Goal: Information Seeking & Learning: Learn about a topic

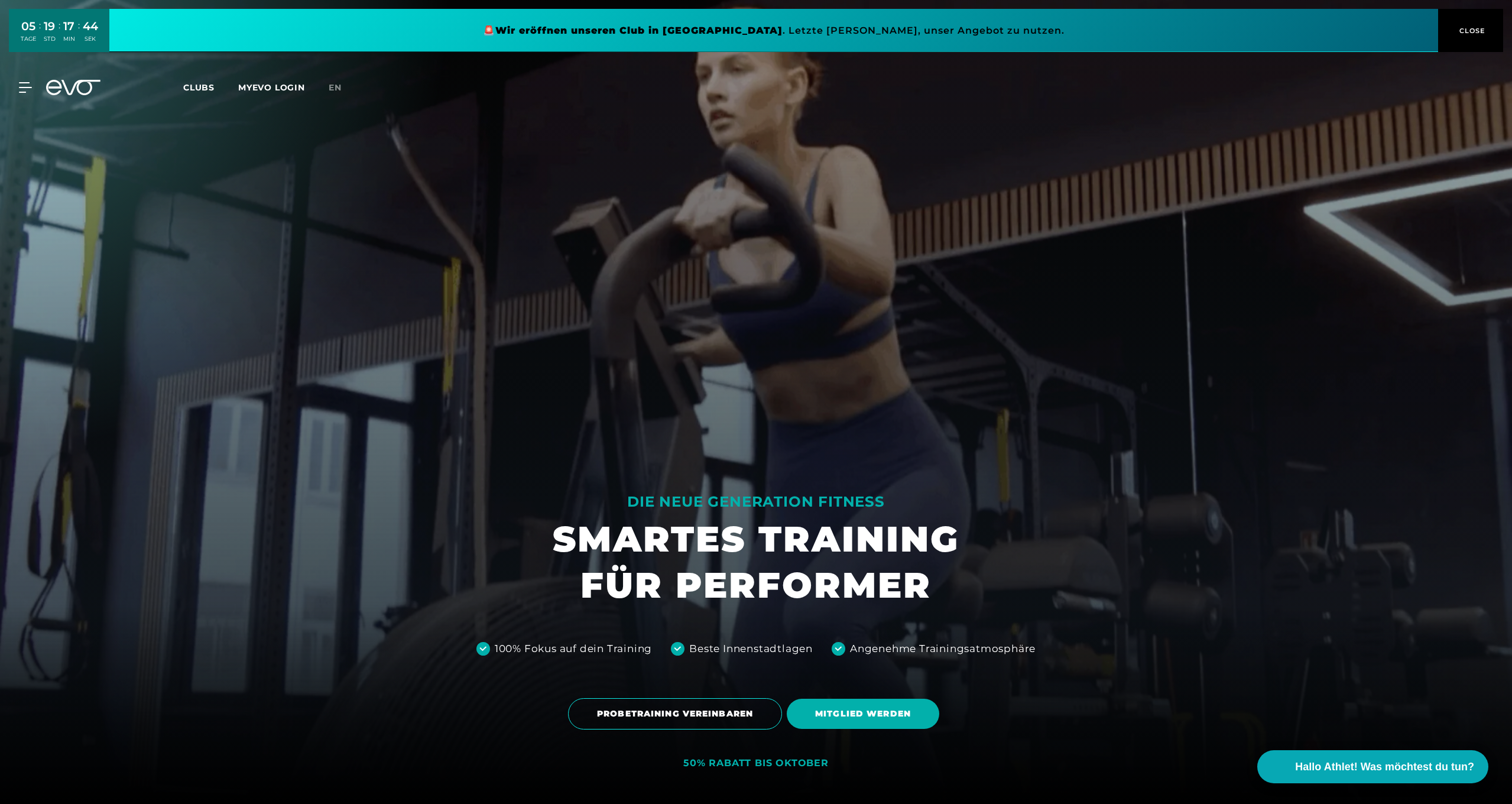
click at [1459, 21] on button "CLOSE" at bounding box center [1470, 30] width 65 height 43
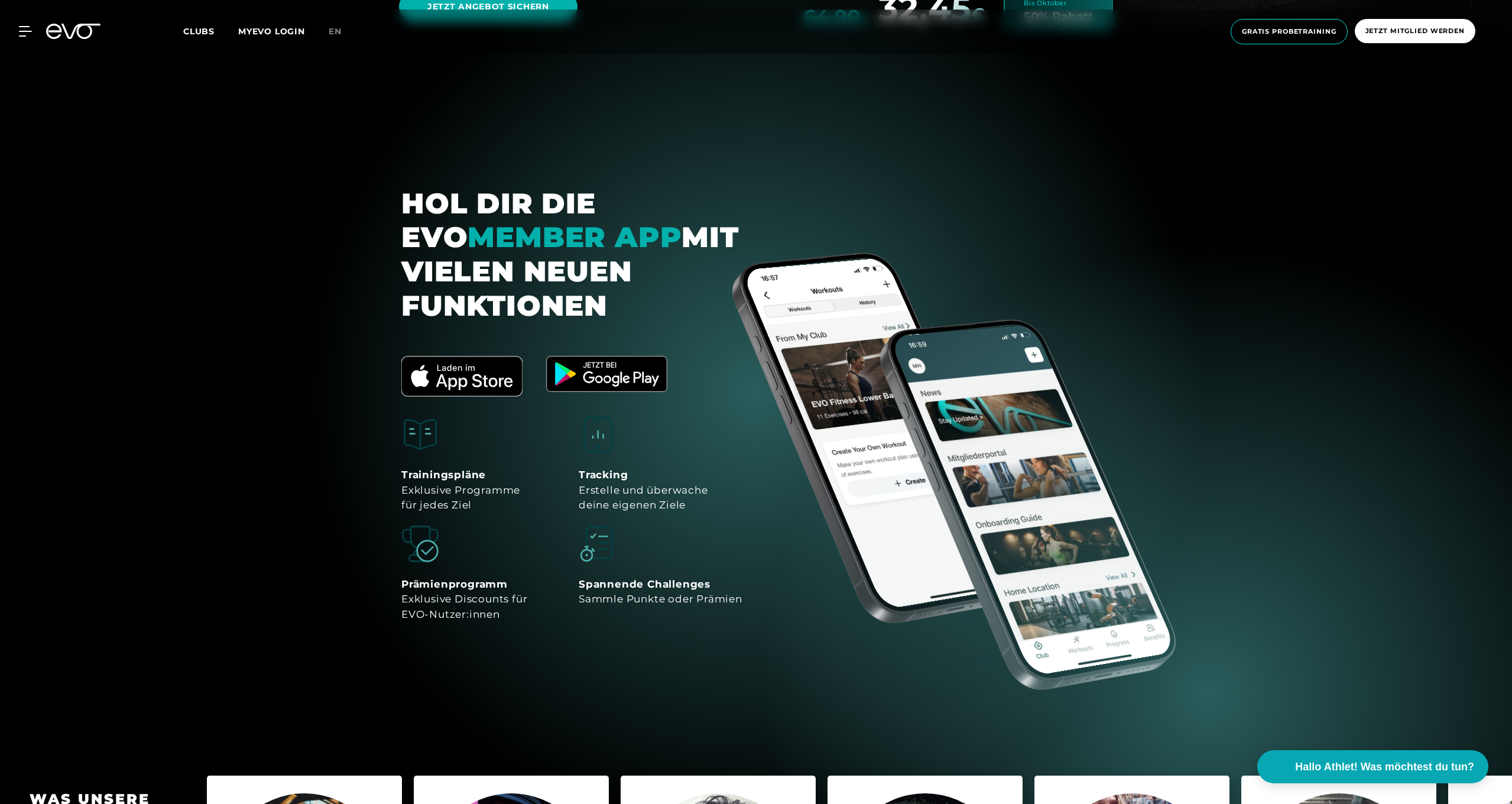
scroll to position [5369, 0]
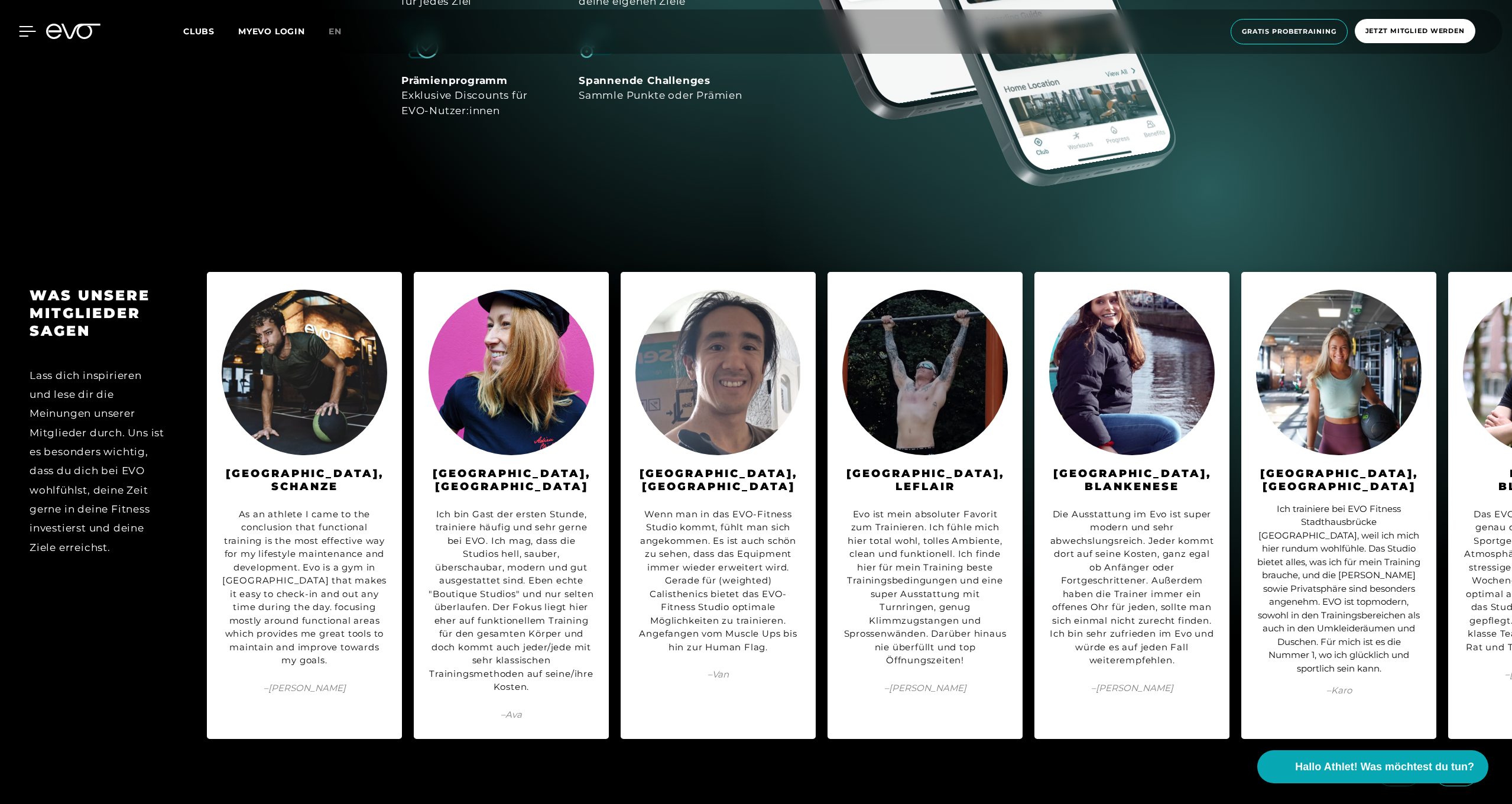
click at [18, 35] on div at bounding box center [18, 31] width 35 height 10
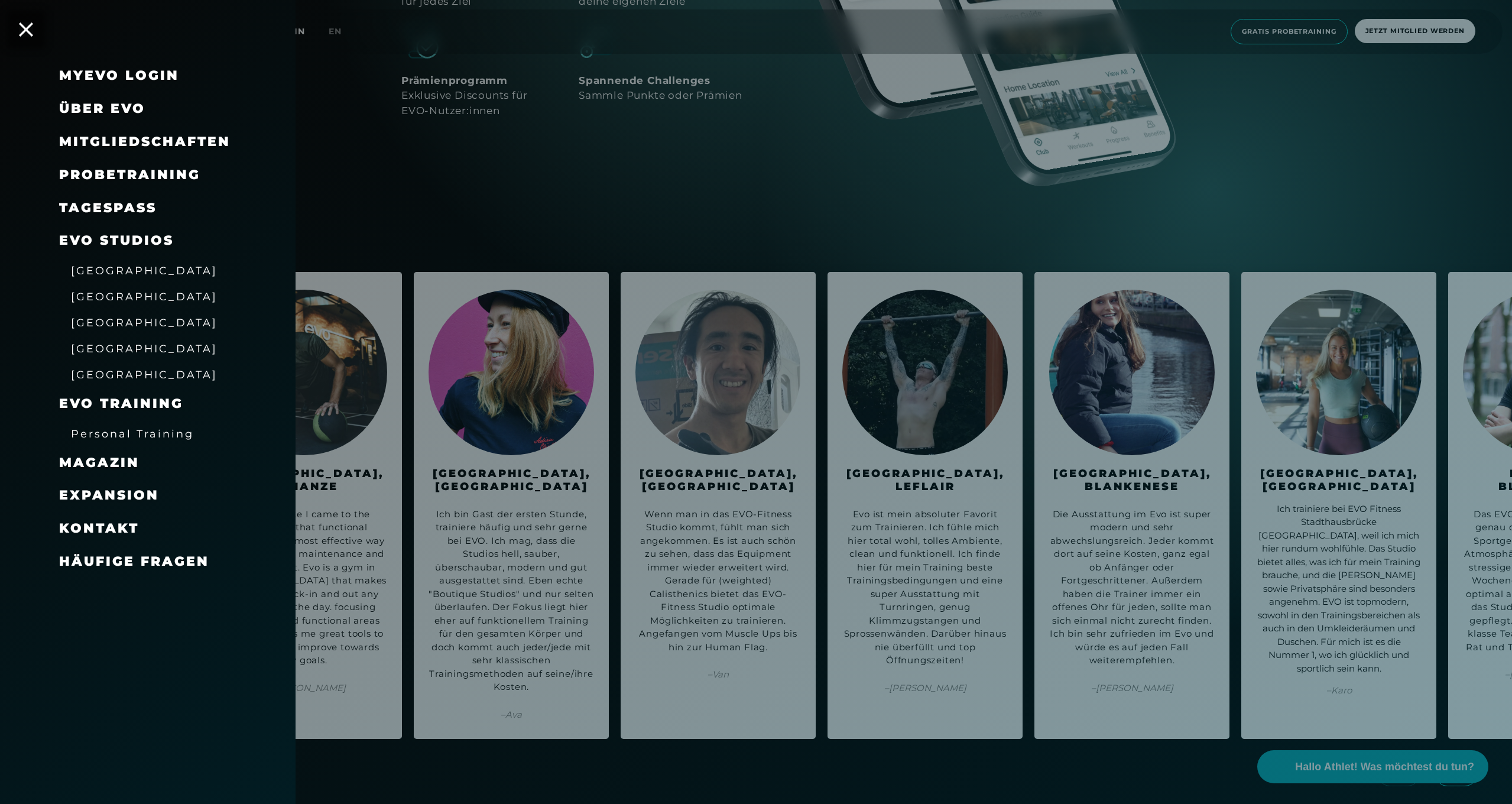
click at [125, 427] on span "Personal Training" at bounding box center [132, 433] width 123 height 12
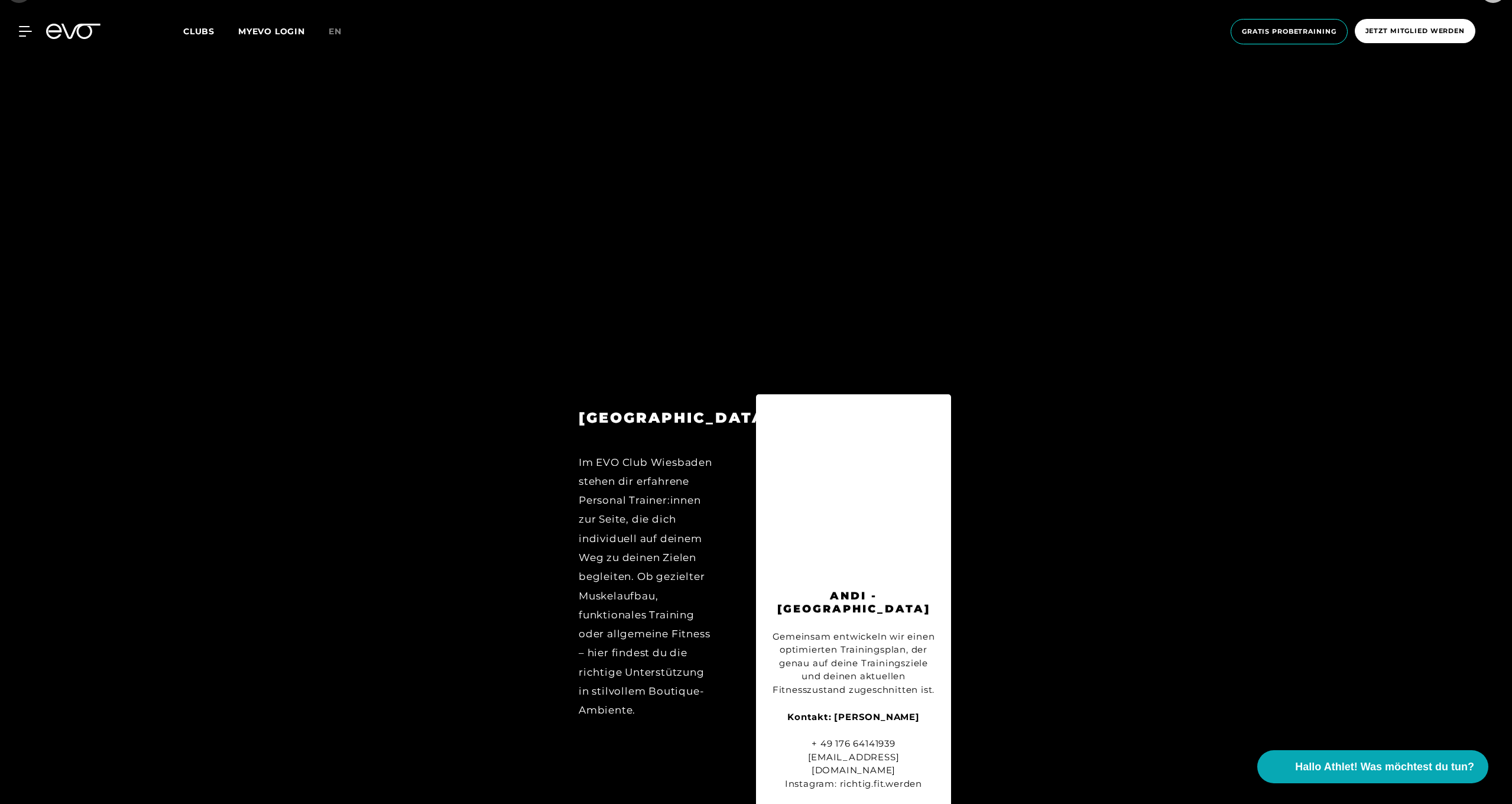
scroll to position [6851, 0]
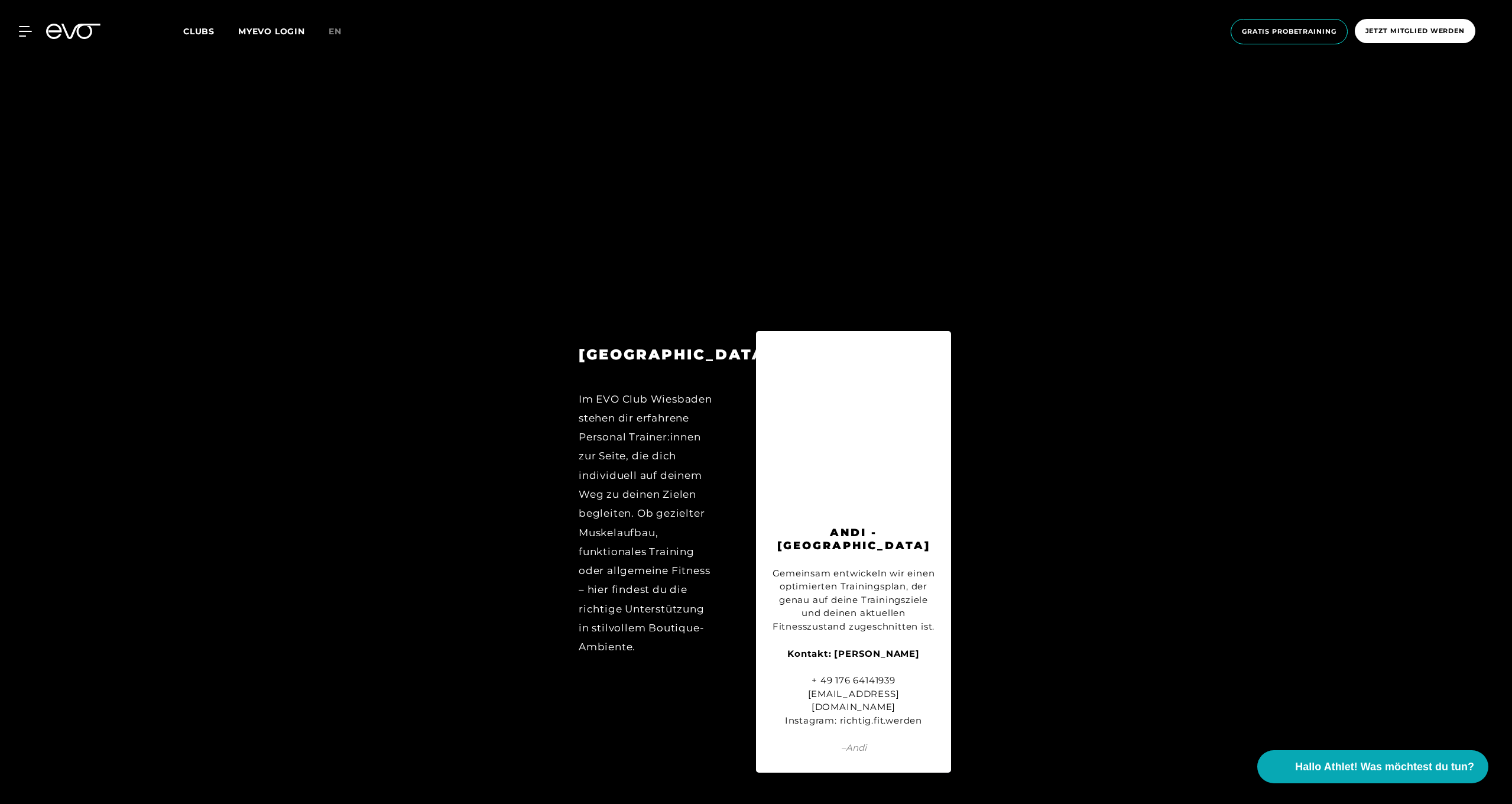
click at [834, 553] on div "Gemeinsam entwickeln wir einen optimierten Trainingsplan, der genau auf deine T…" at bounding box center [853, 647] width 166 height 189
click at [825, 526] on h3 "Andi - [GEOGRAPHIC_DATA]" at bounding box center [853, 539] width 166 height 26
click at [793, 349] on img at bounding box center [853, 431] width 166 height 166
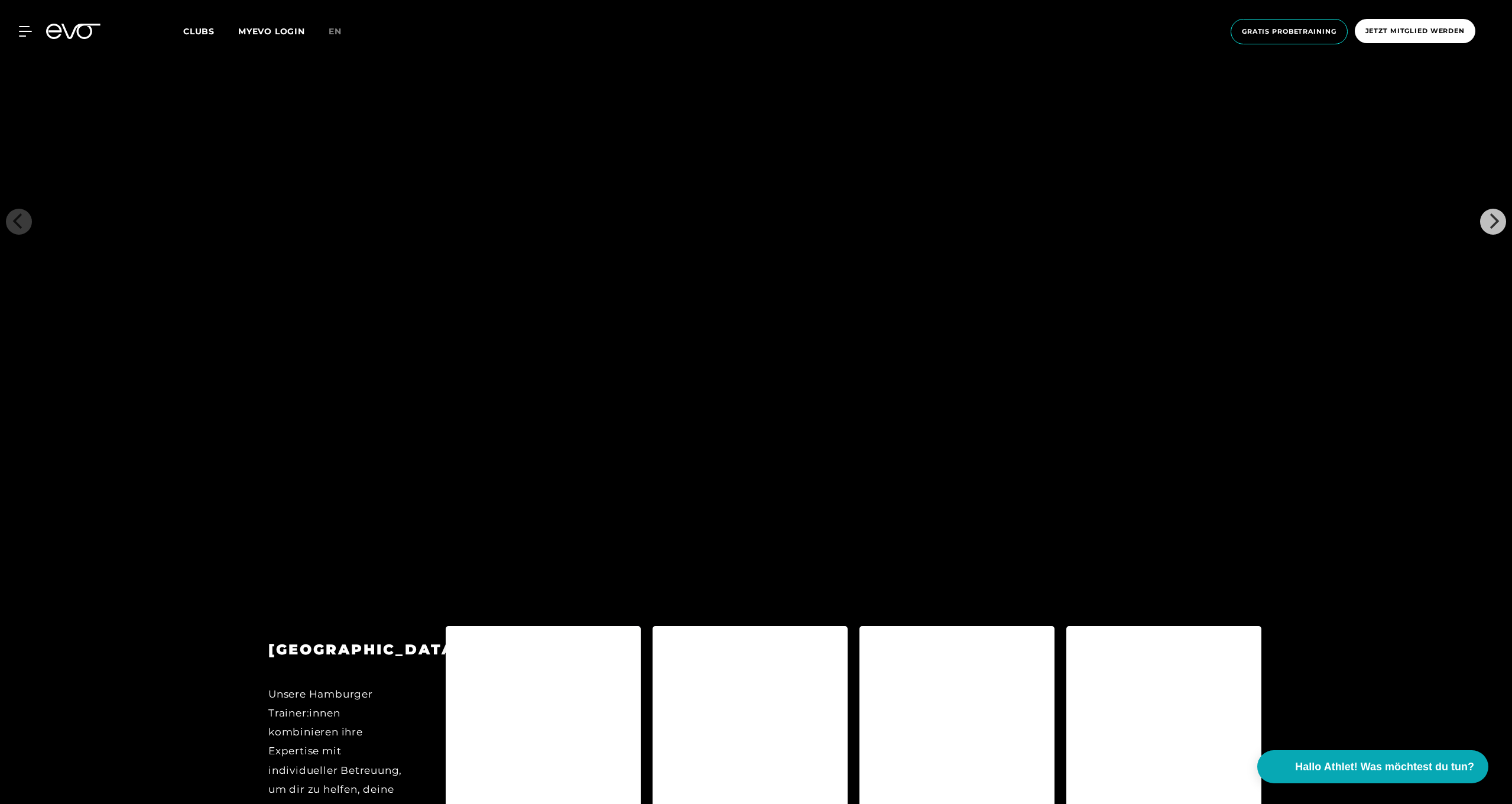
scroll to position [0, 0]
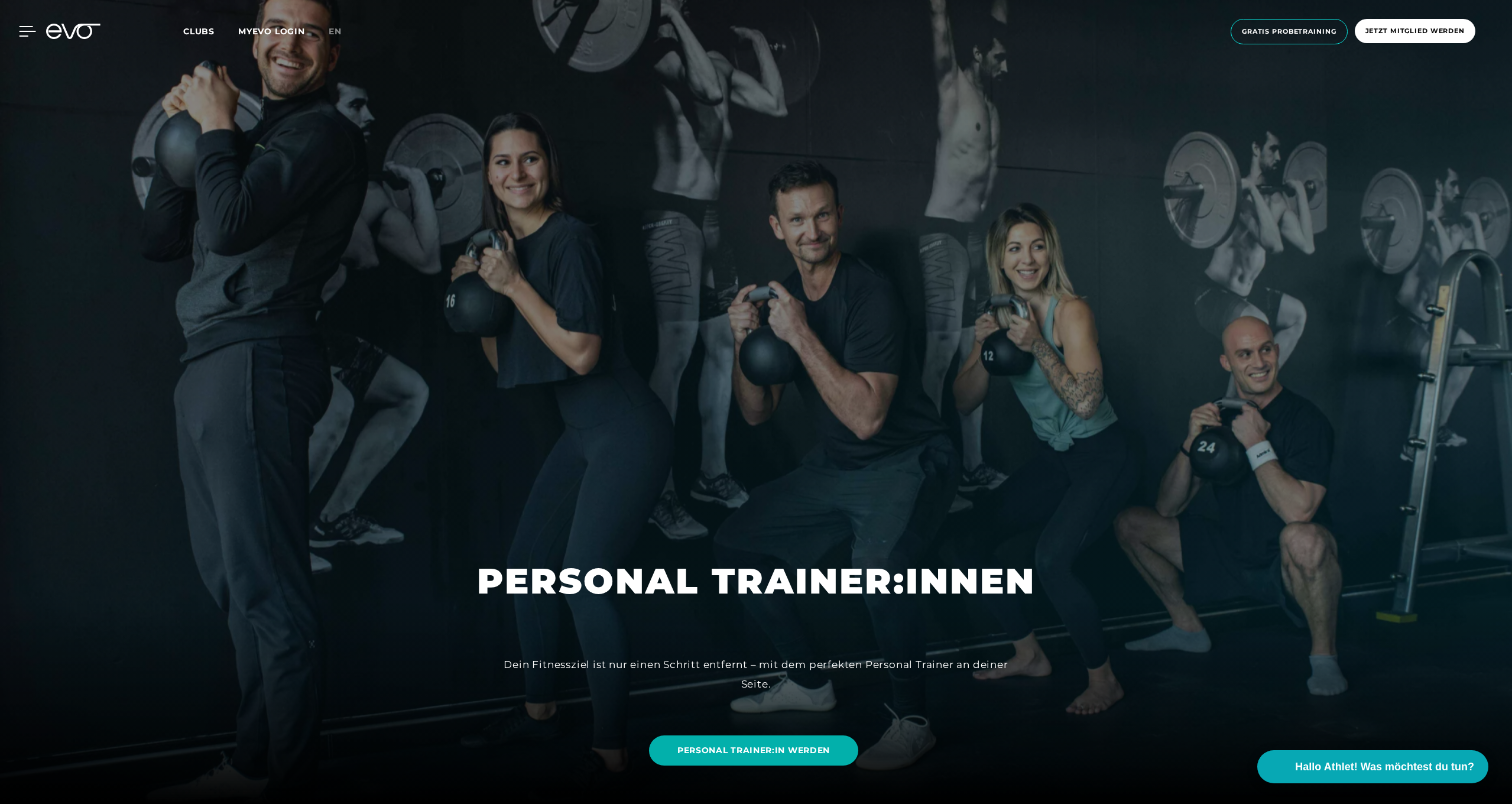
click at [25, 31] on icon at bounding box center [28, 31] width 17 height 10
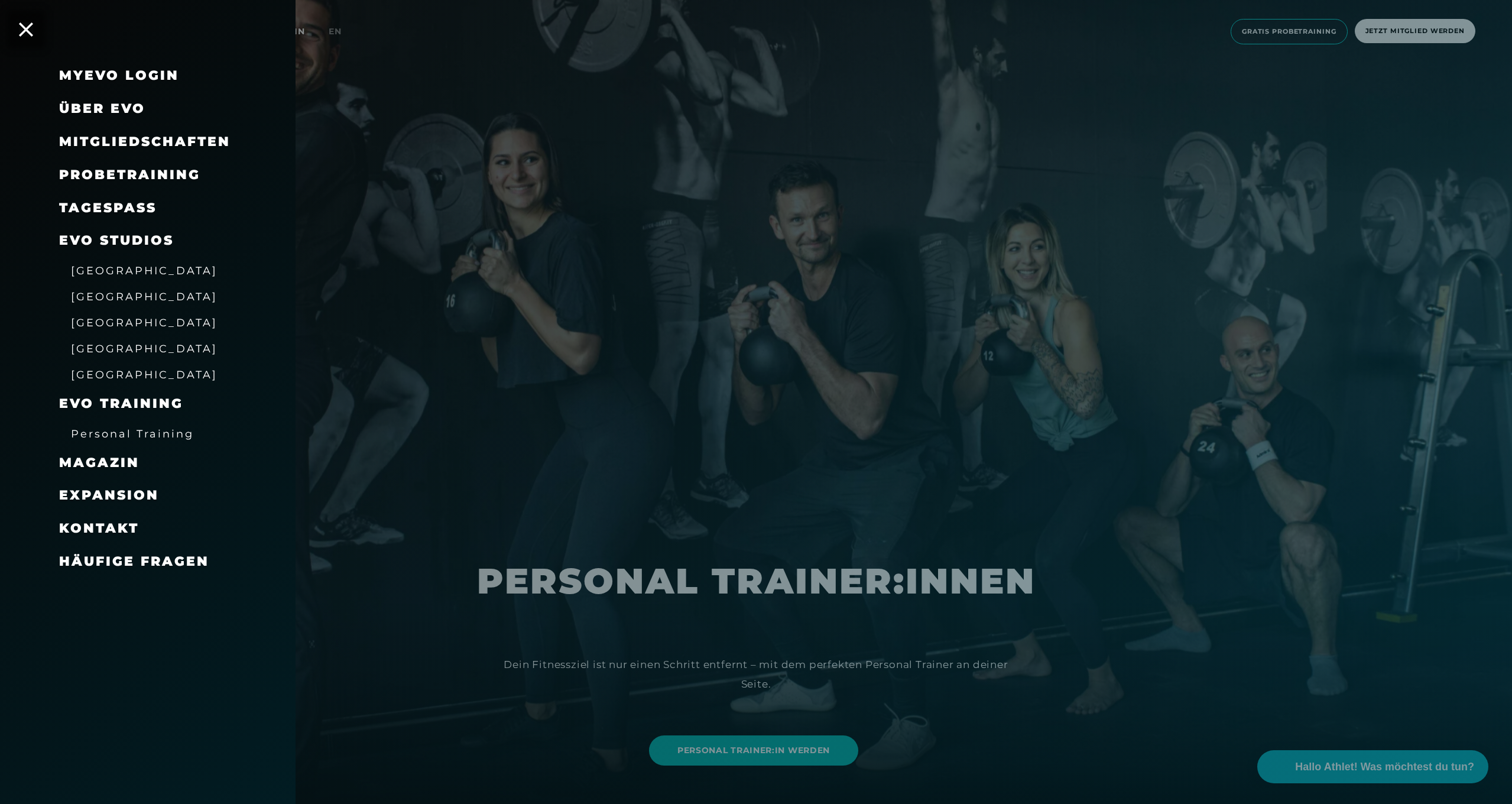
click at [142, 553] on span "Häufige Fragen" at bounding box center [134, 561] width 150 height 16
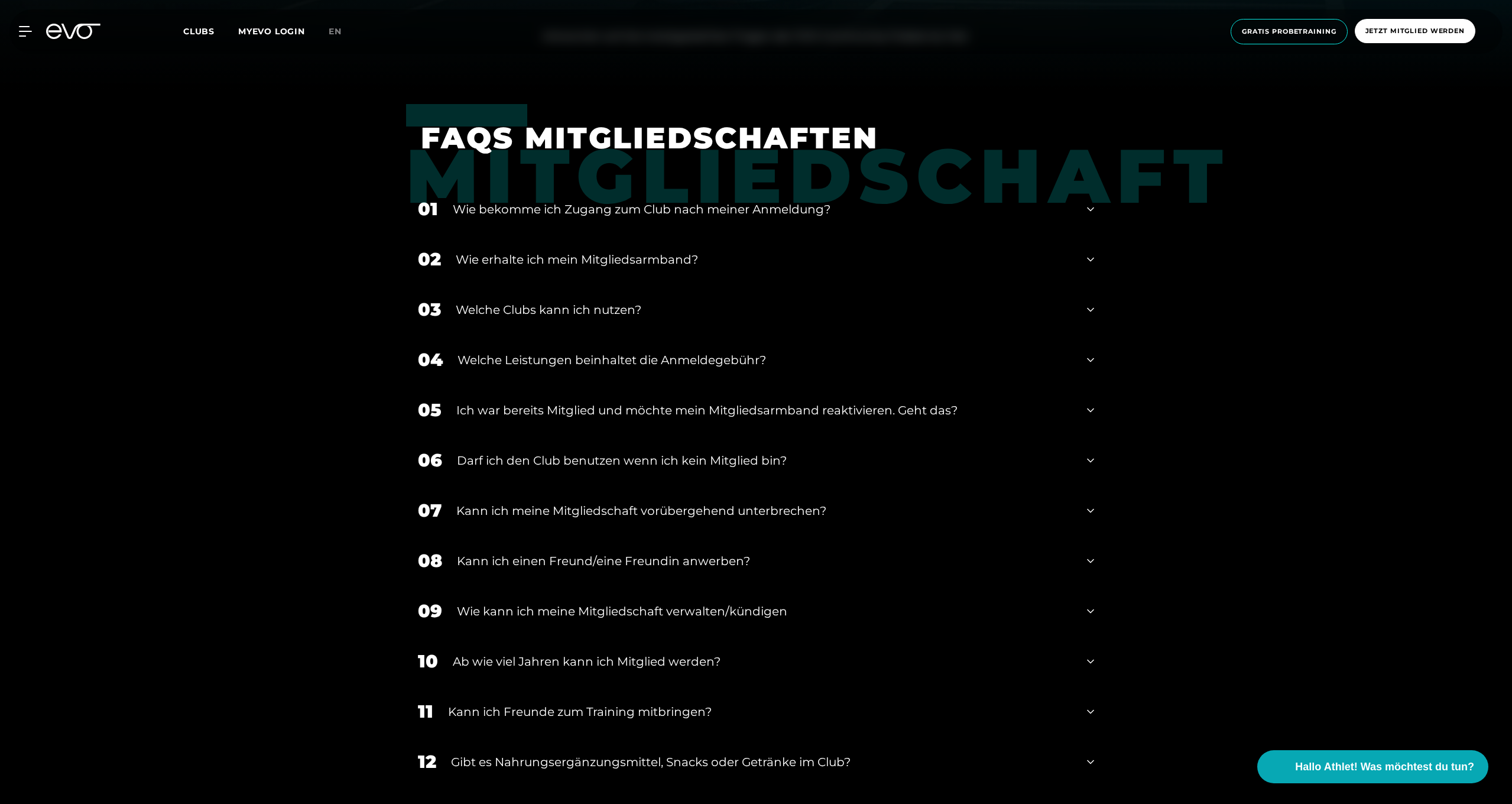
scroll to position [1050, 0]
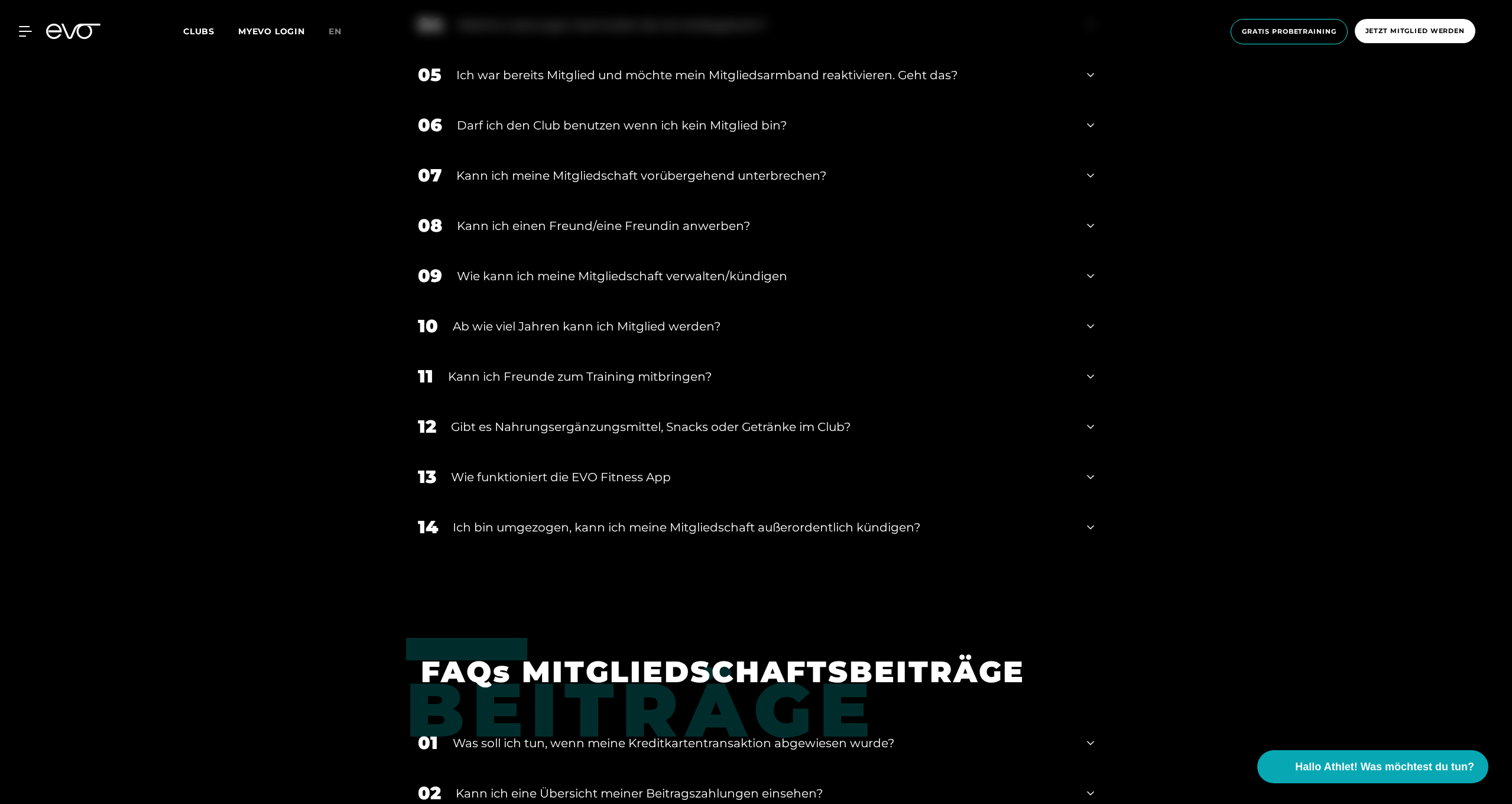
click at [531, 422] on div "Gibt es Nahrungsergänzungsmittel, Snacks oder Getränke im Club?" at bounding box center [761, 426] width 621 height 17
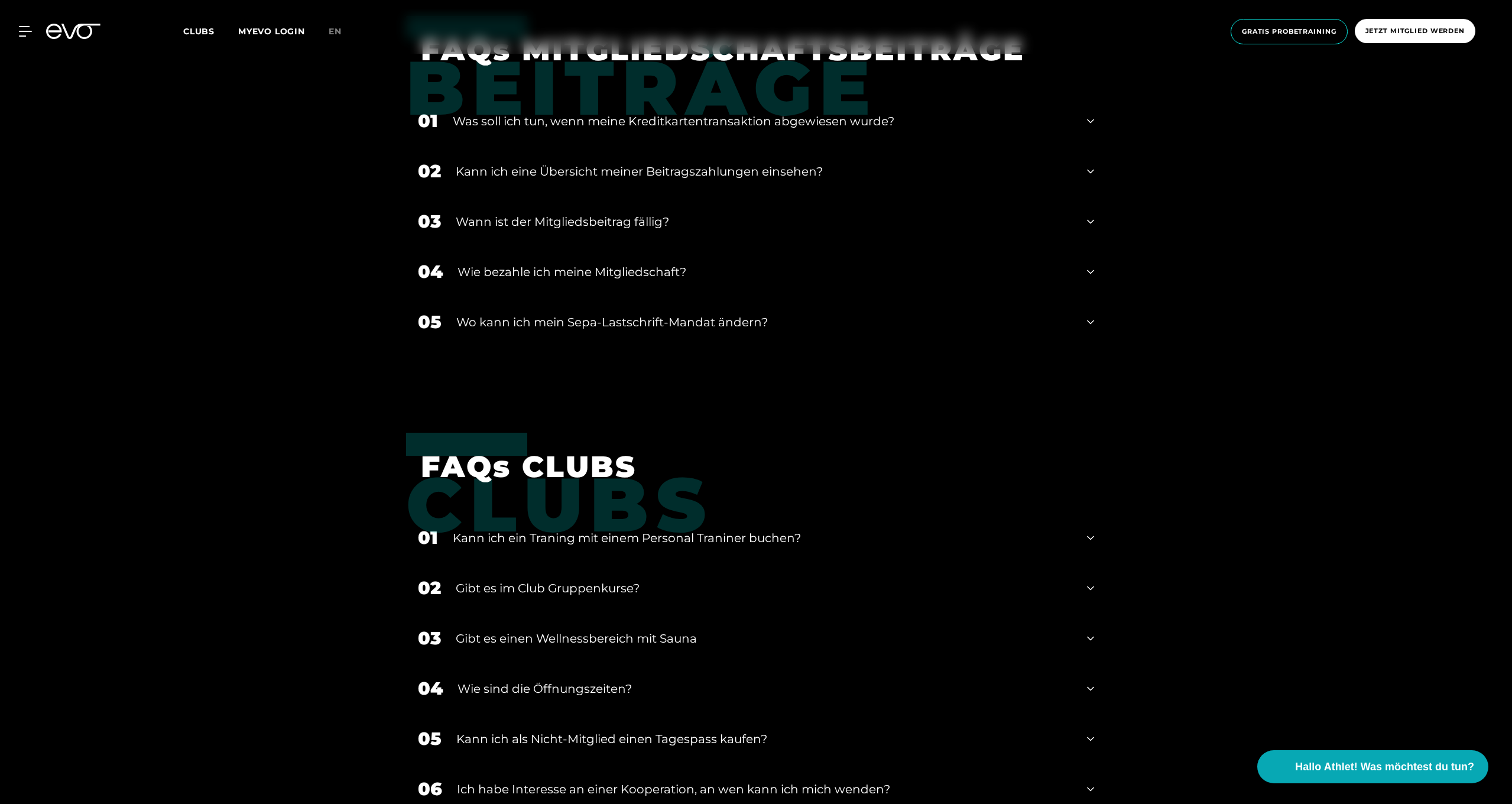
scroll to position [1945, 0]
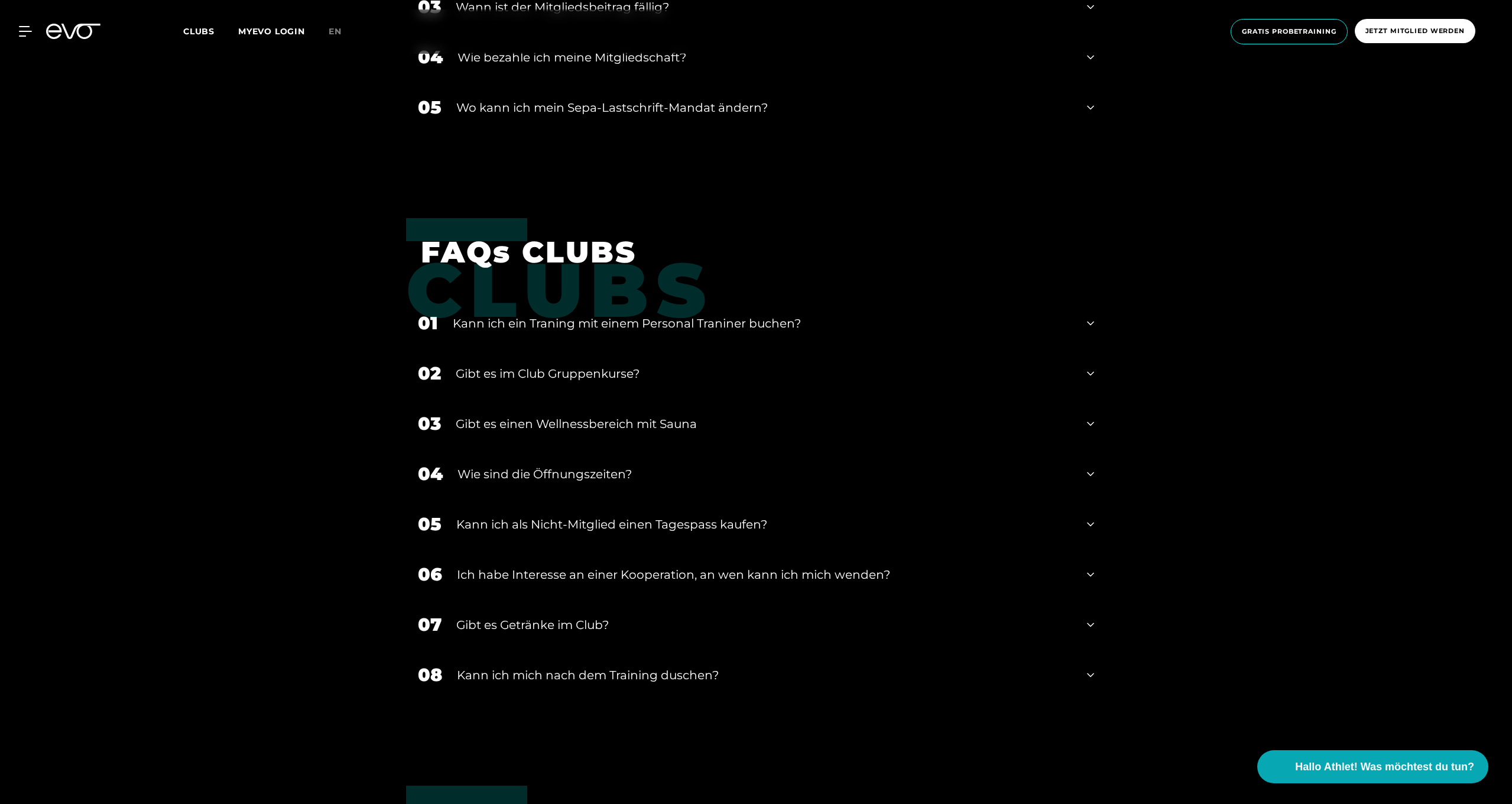
click at [532, 322] on div "Kann ich ein Traning mit einem Personal Traniner buchen?" at bounding box center [762, 323] width 620 height 17
